Goal: Transaction & Acquisition: Purchase product/service

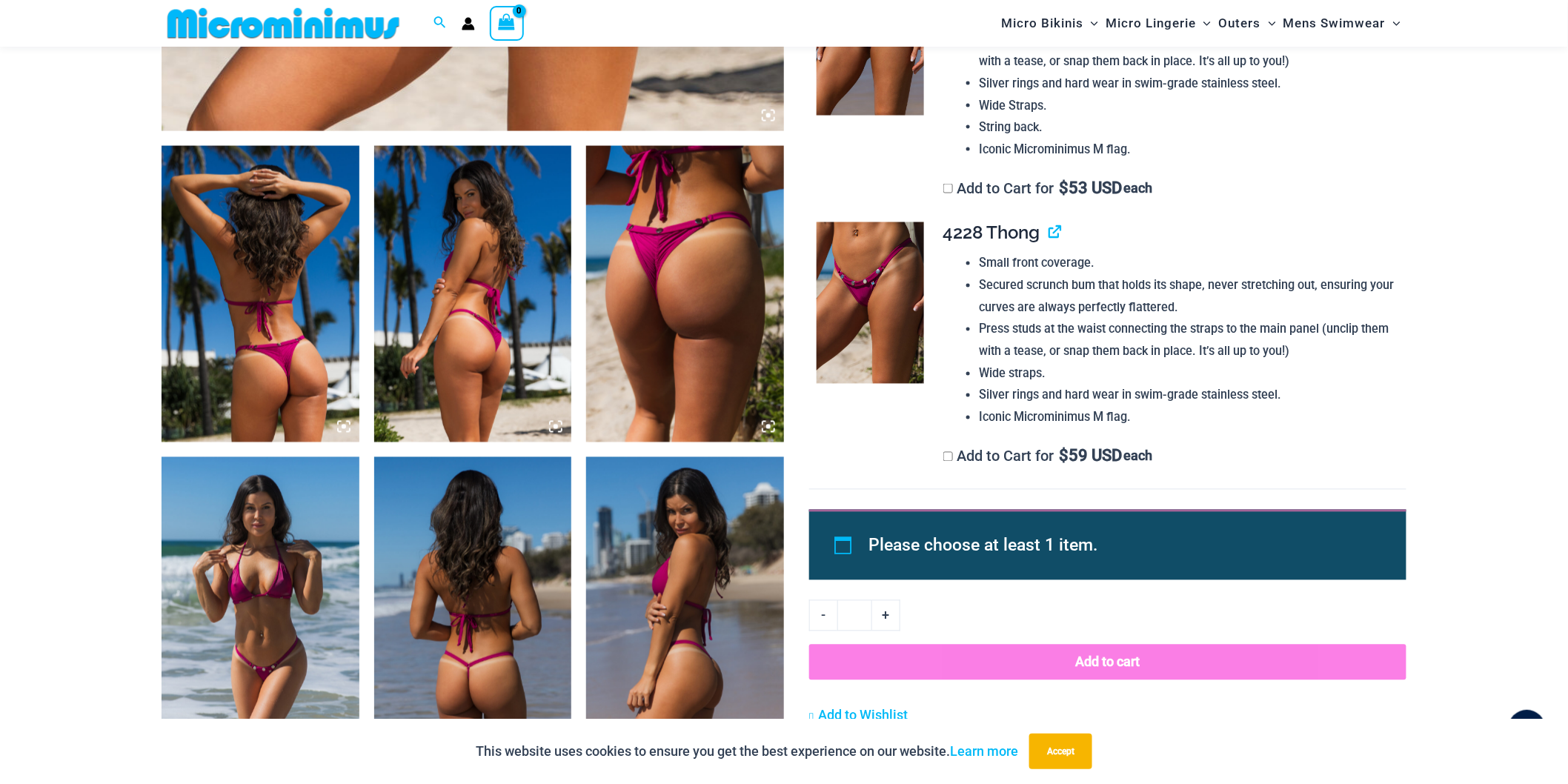
scroll to position [974, 0]
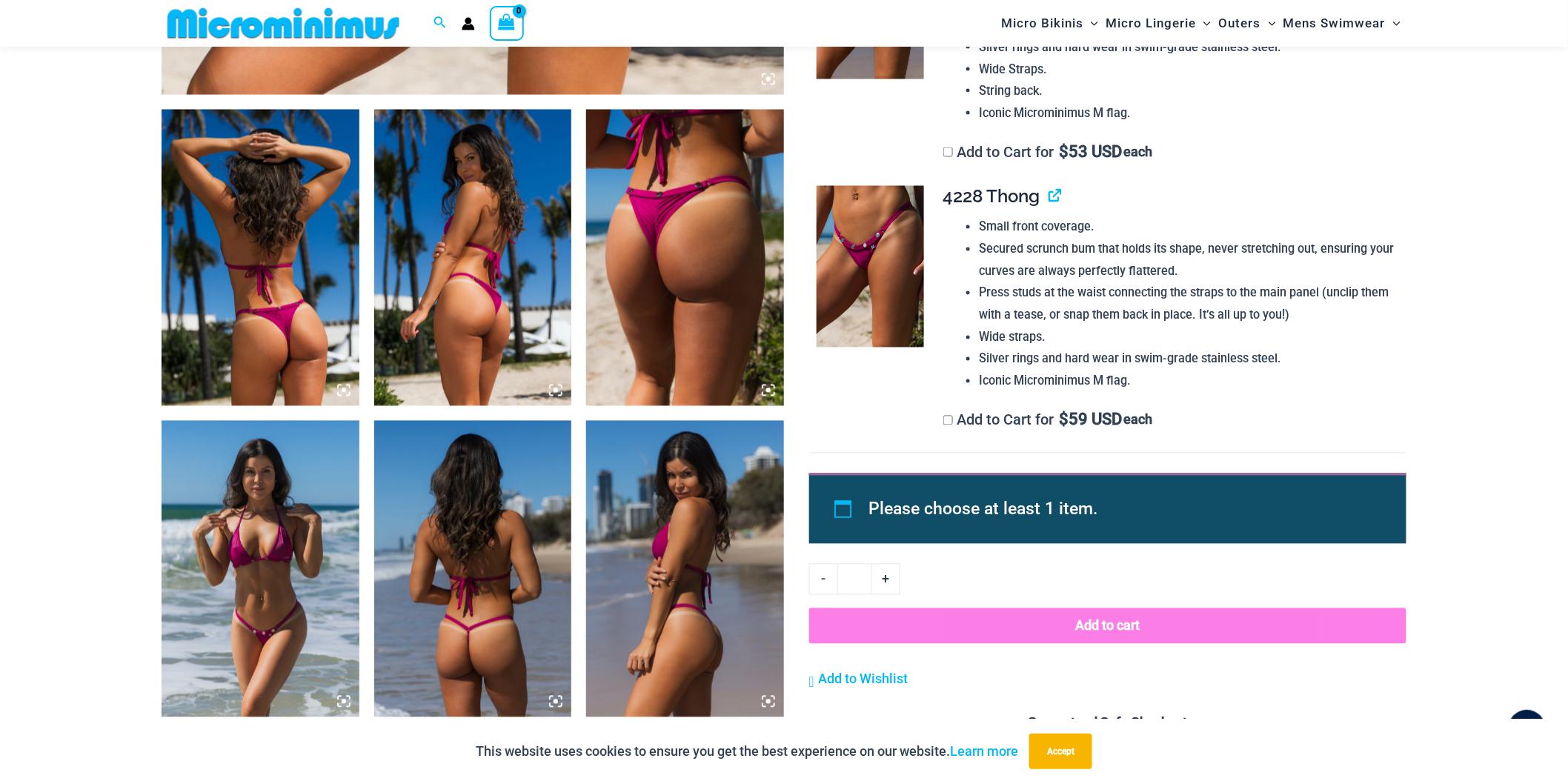
type input "**********"
click at [303, 315] on img at bounding box center [260, 257] width 198 height 296
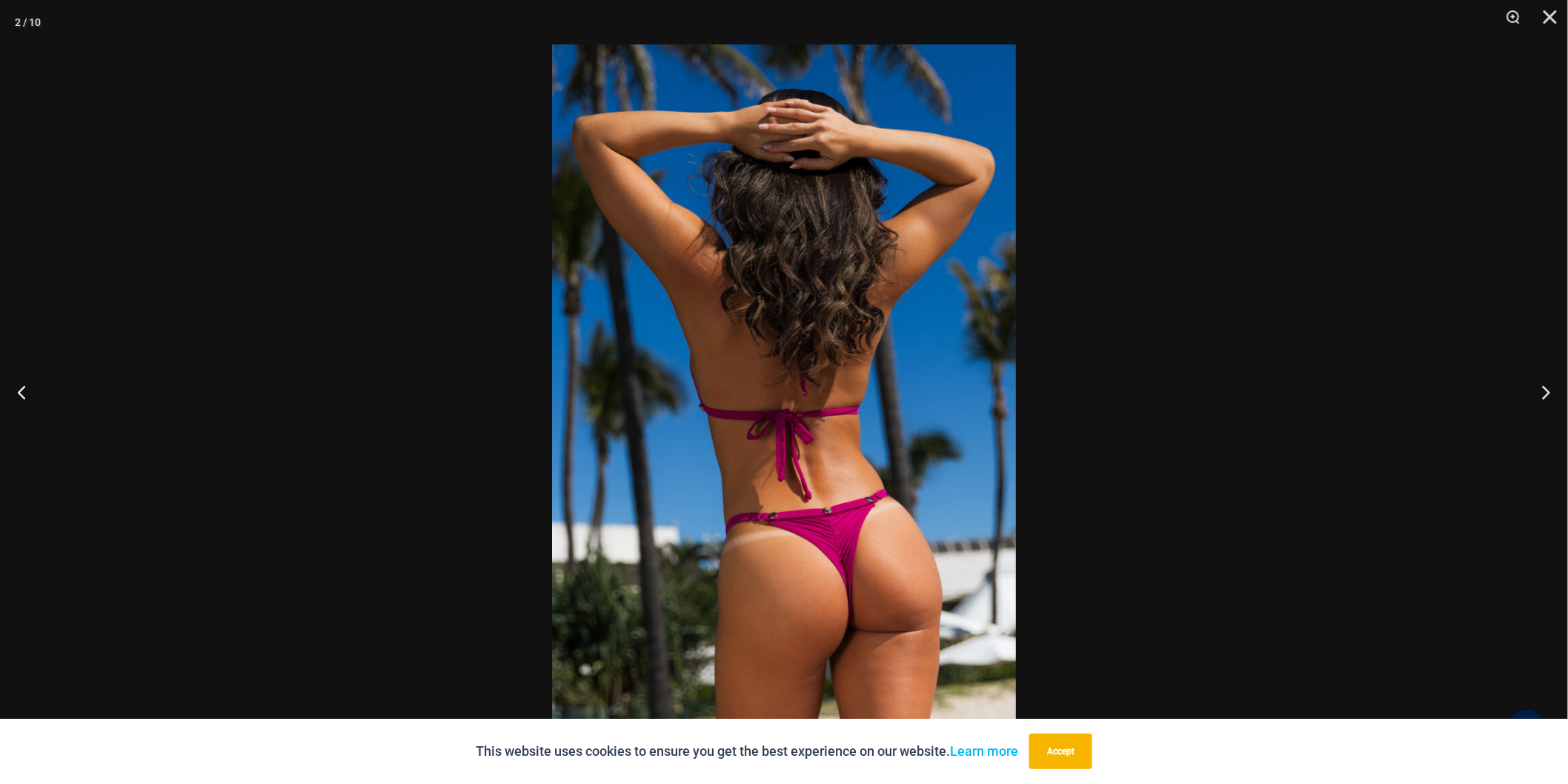
click at [898, 598] on img at bounding box center [784, 392] width 464 height 695
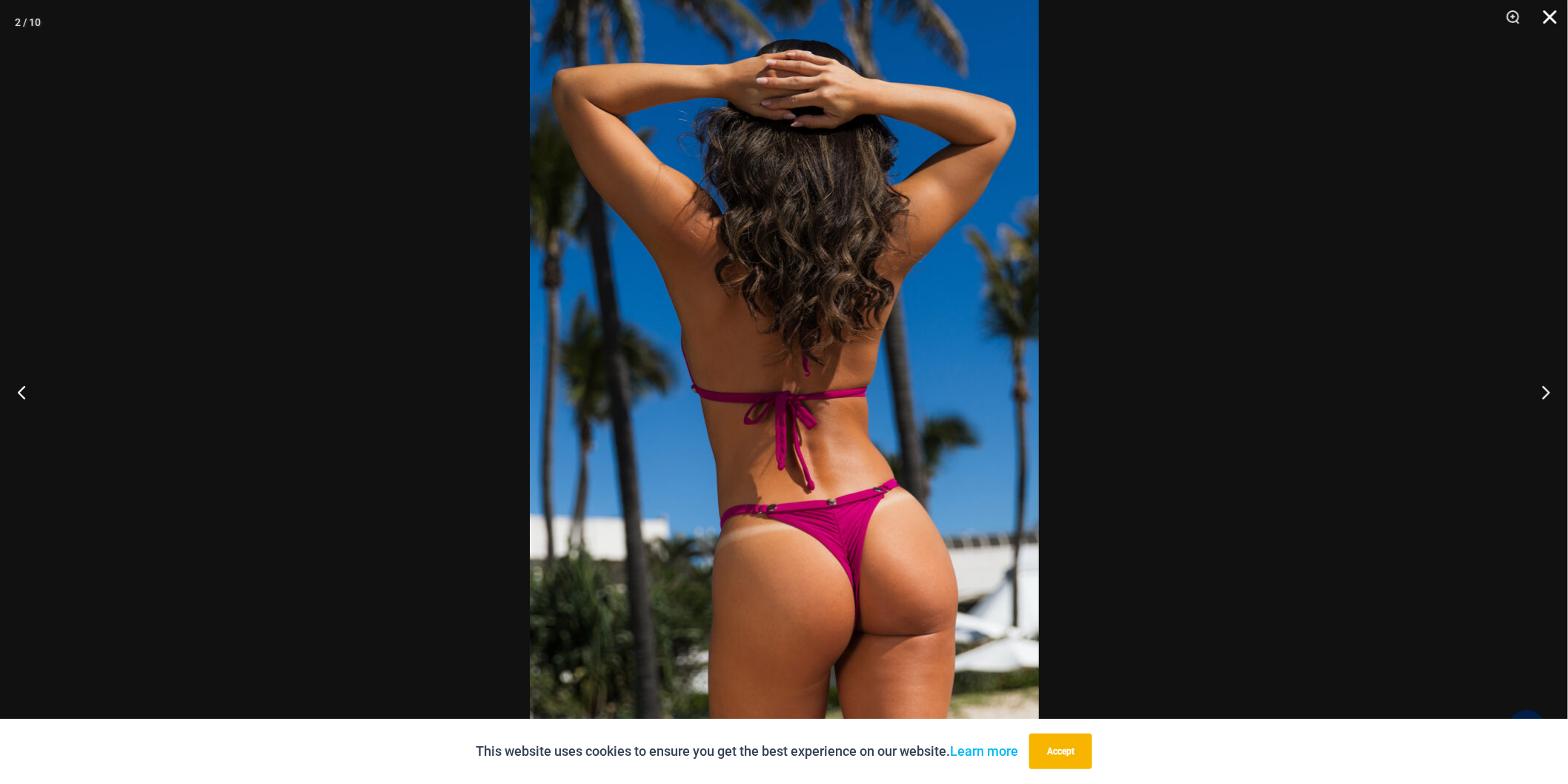
click at [1547, 19] on button "Close" at bounding box center [1545, 22] width 37 height 45
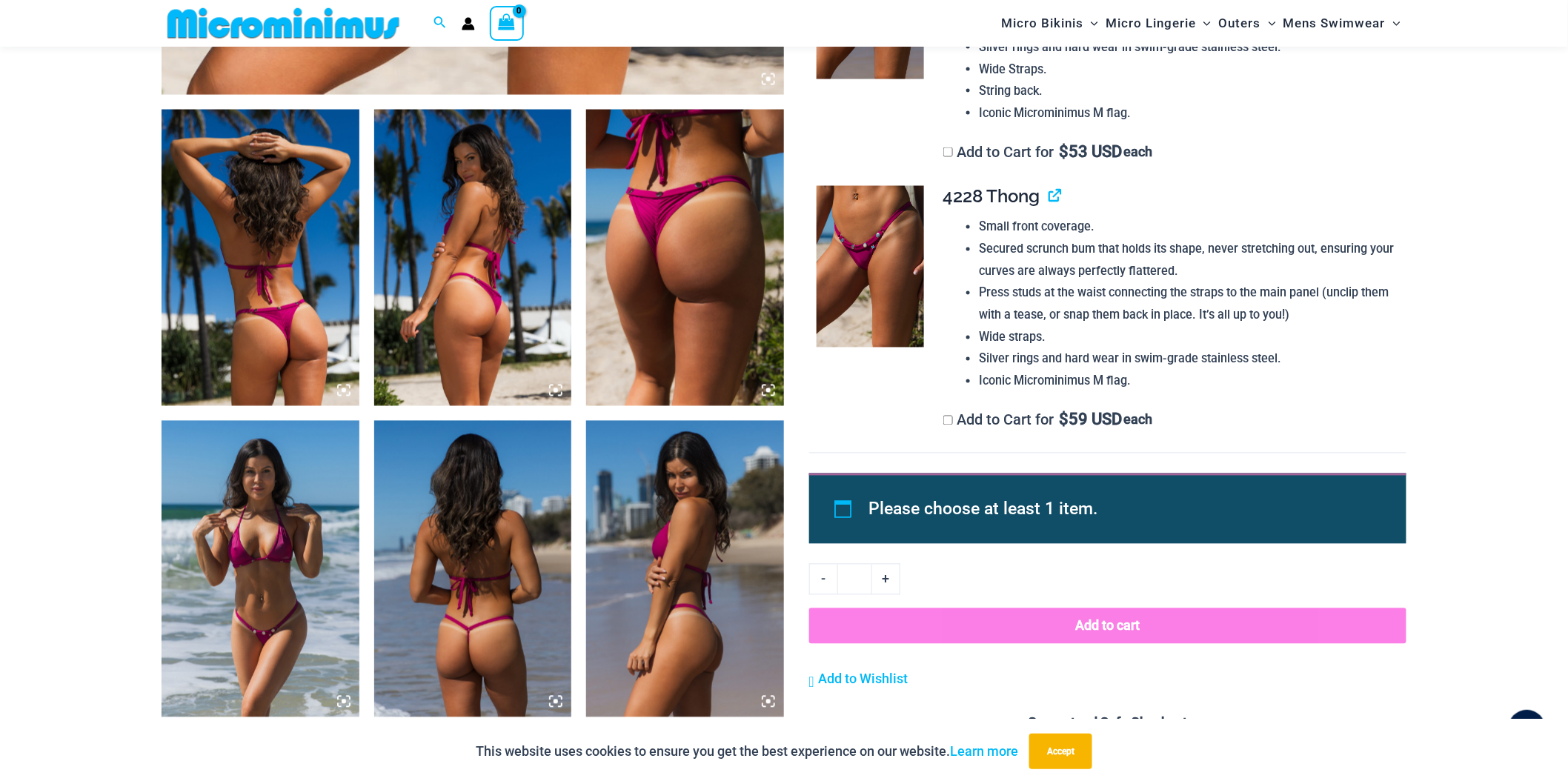
click at [665, 269] on img at bounding box center [685, 257] width 198 height 296
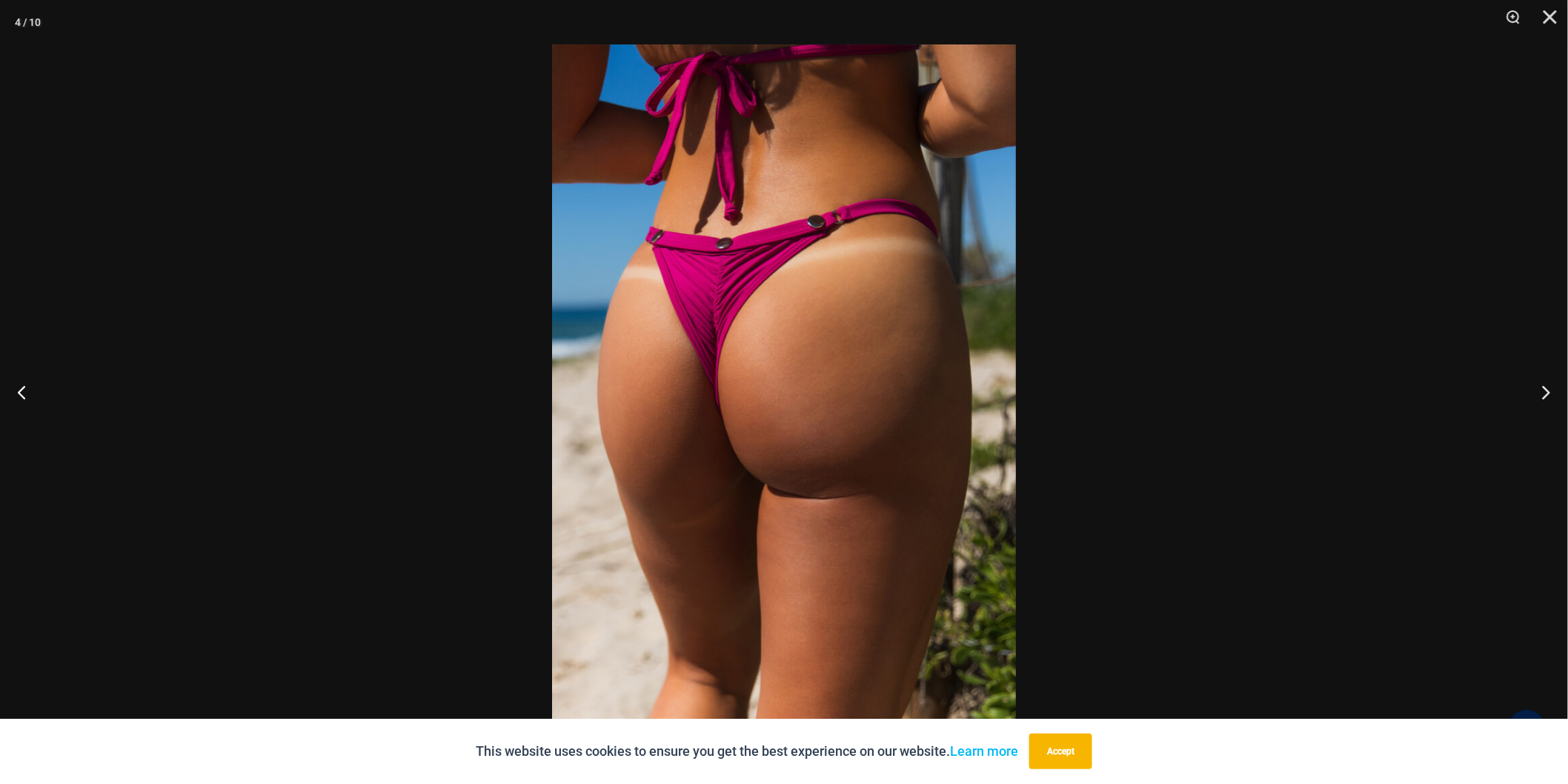
click at [850, 330] on img at bounding box center [784, 392] width 464 height 695
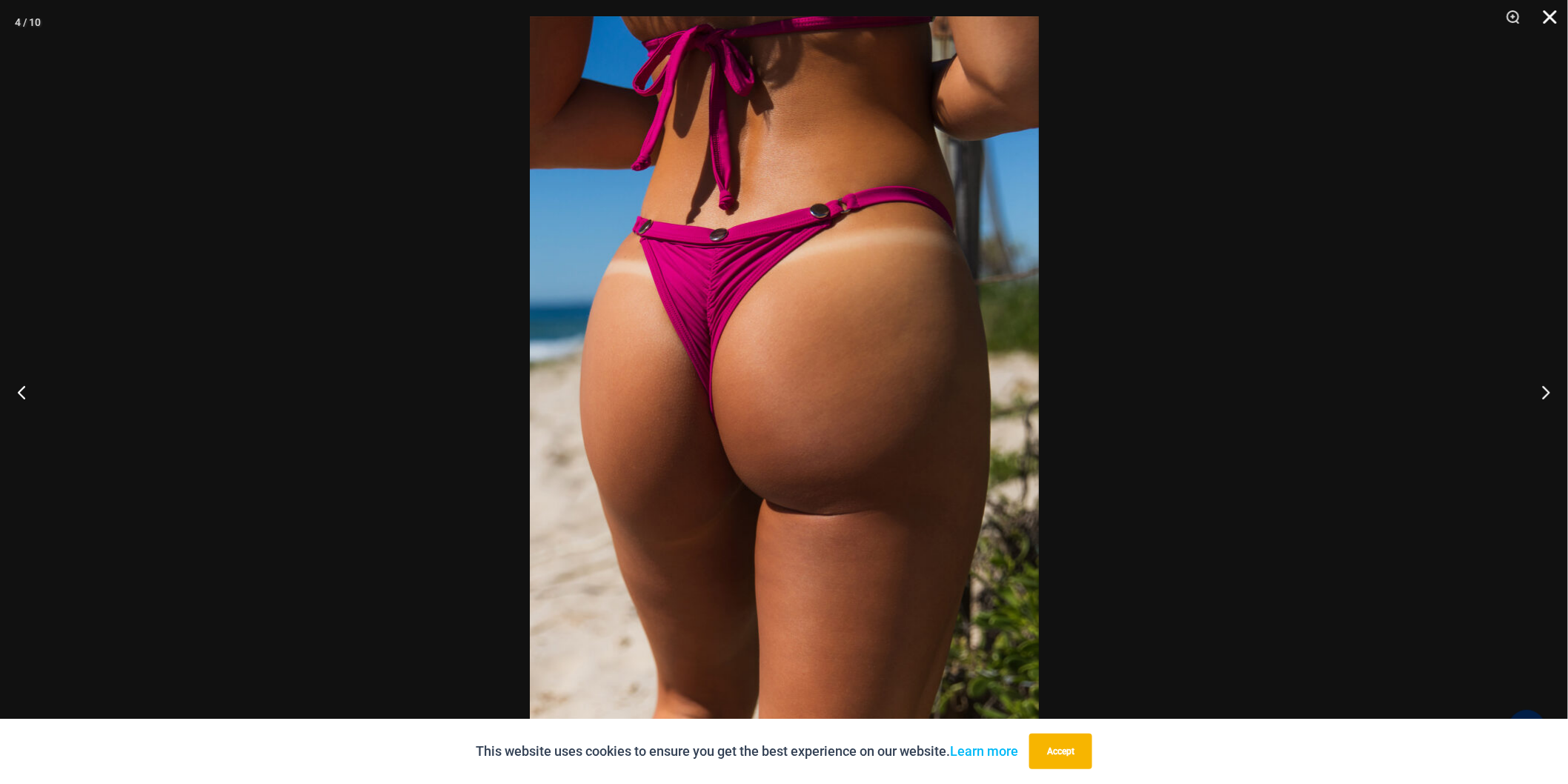
click at [1546, 6] on button "Close" at bounding box center [1545, 22] width 37 height 45
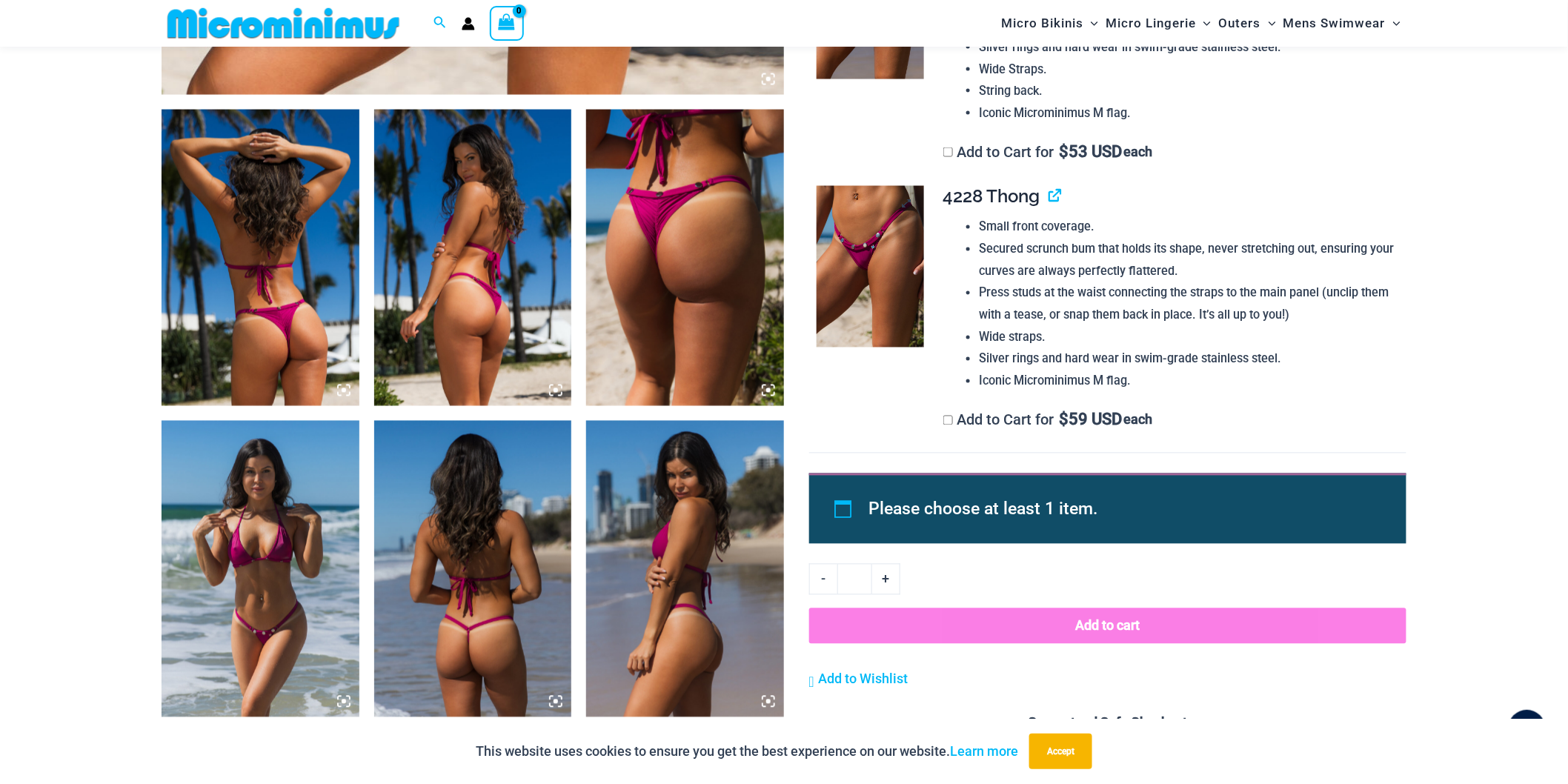
click at [852, 262] on img at bounding box center [871, 266] width 108 height 161
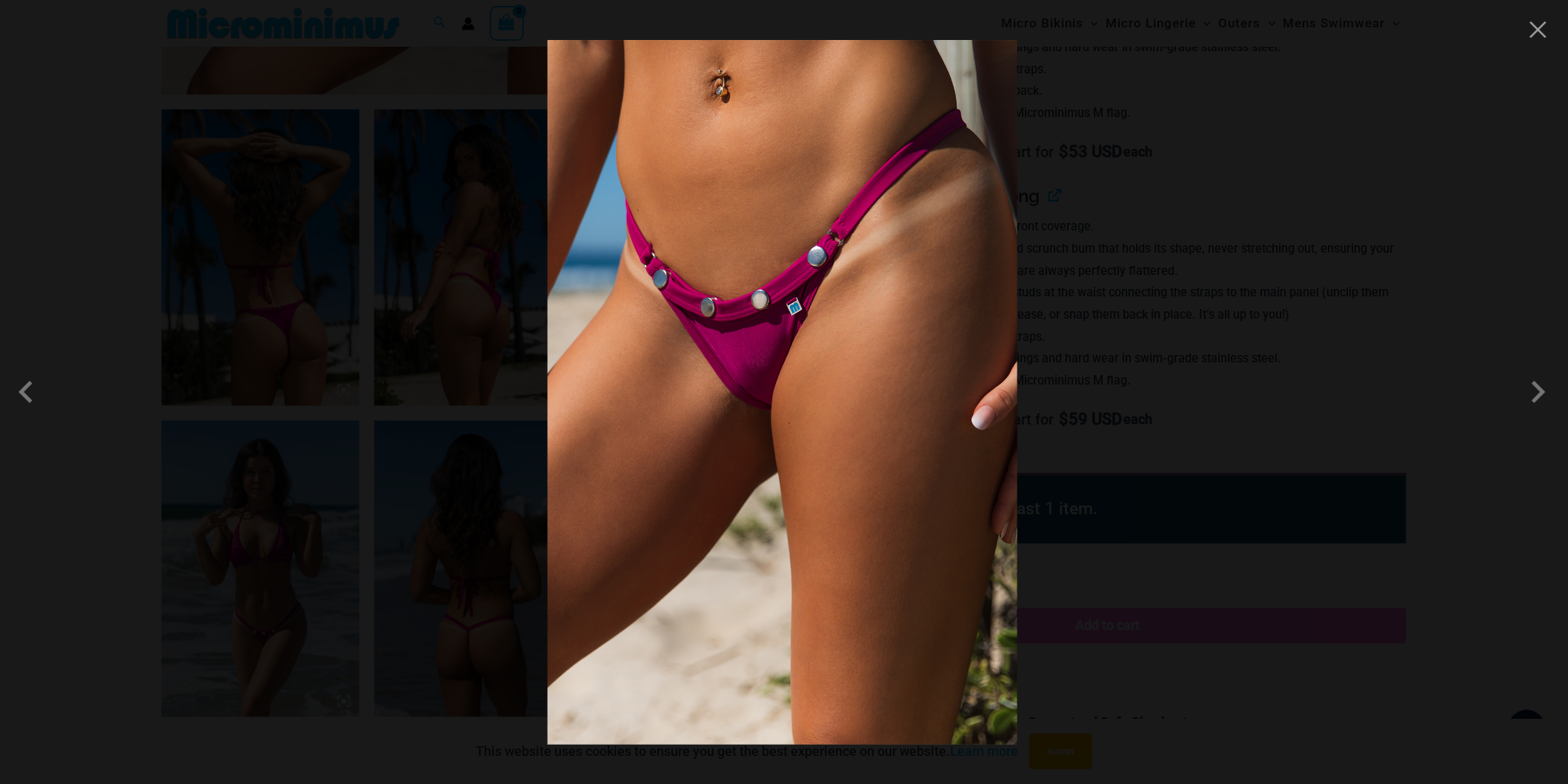
click at [1553, 30] on div at bounding box center [784, 392] width 1568 height 784
